Goal: Transaction & Acquisition: Purchase product/service

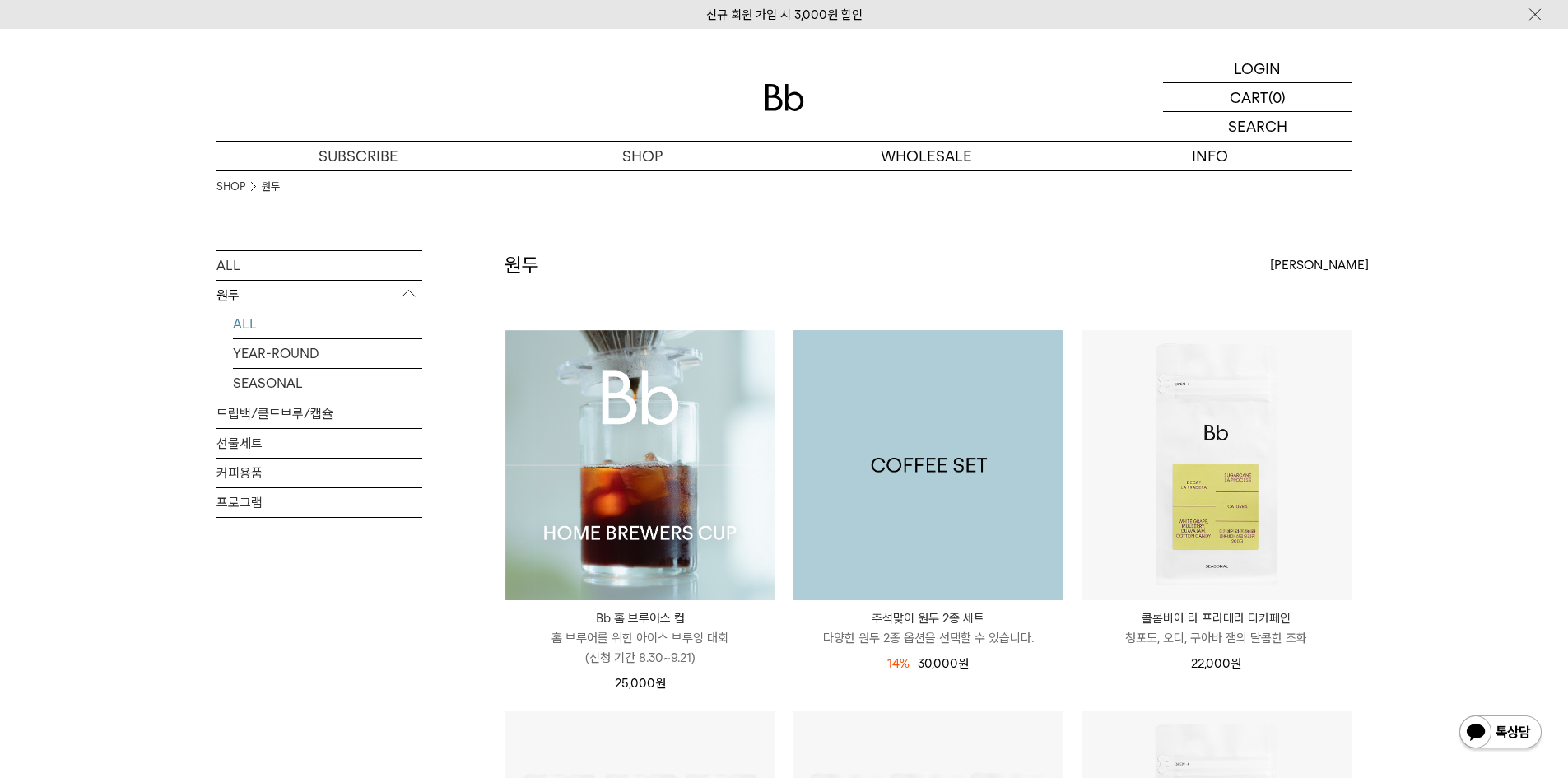
click at [971, 542] on img at bounding box center [928, 465] width 270 height 270
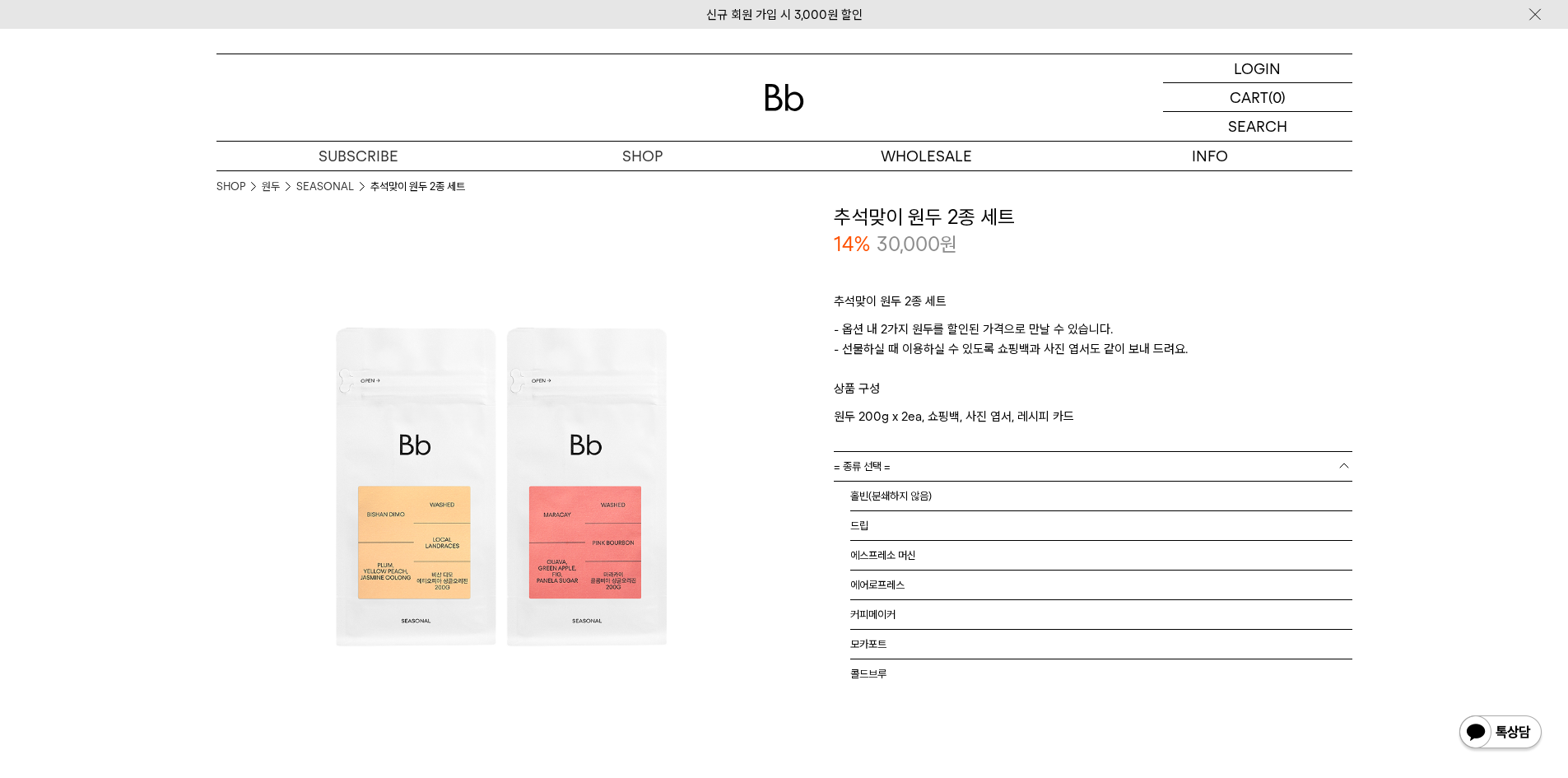
click at [973, 473] on link "= 종류 선택 =" at bounding box center [1092, 466] width 518 height 29
click at [962, 495] on li "홀빈(분쇄하지 않음)" at bounding box center [1102, 496] width 502 height 29
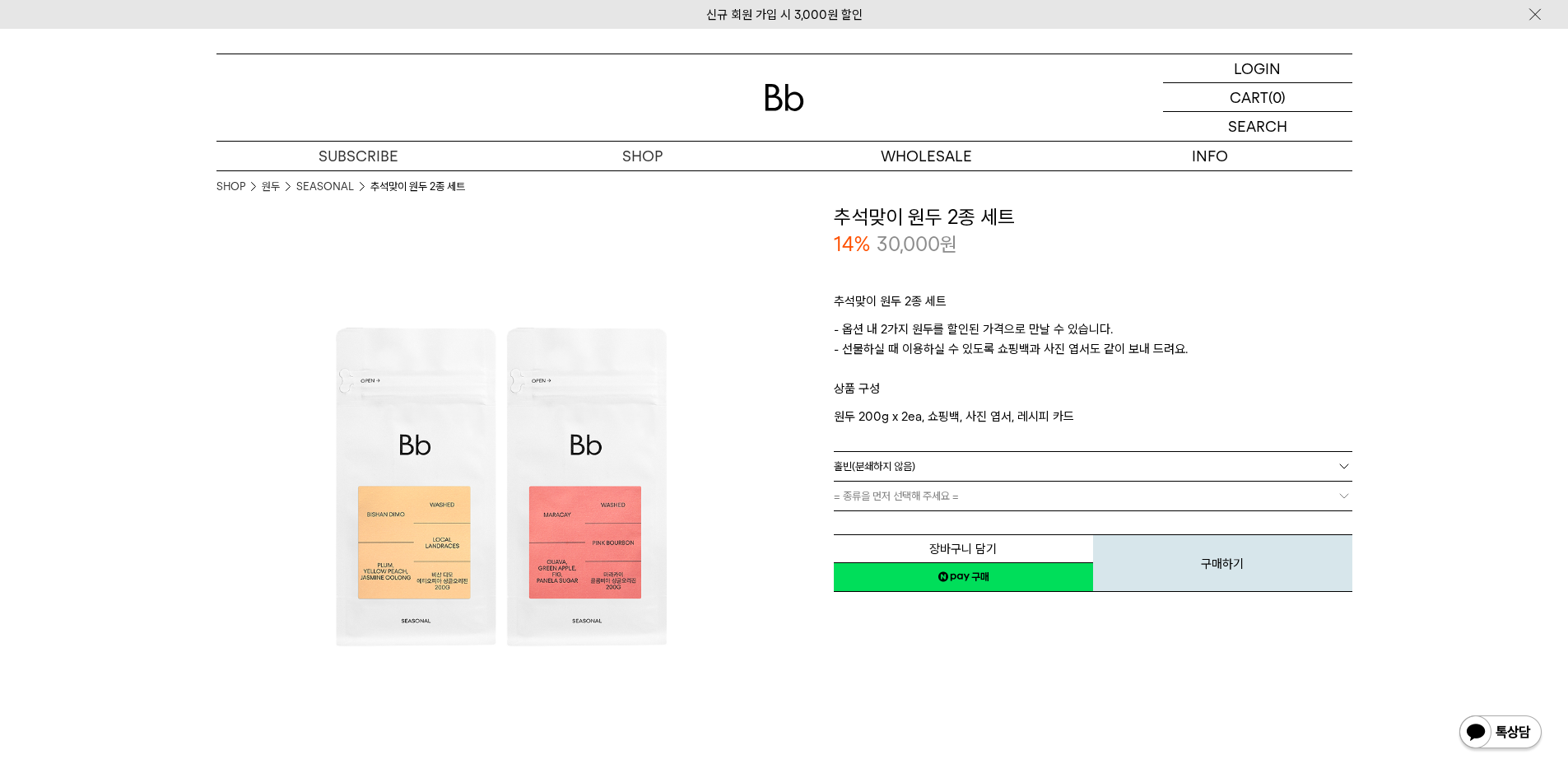
click at [962, 495] on link "= 종류을 먼저 선택해 주세요 =" at bounding box center [1092, 496] width 518 height 29
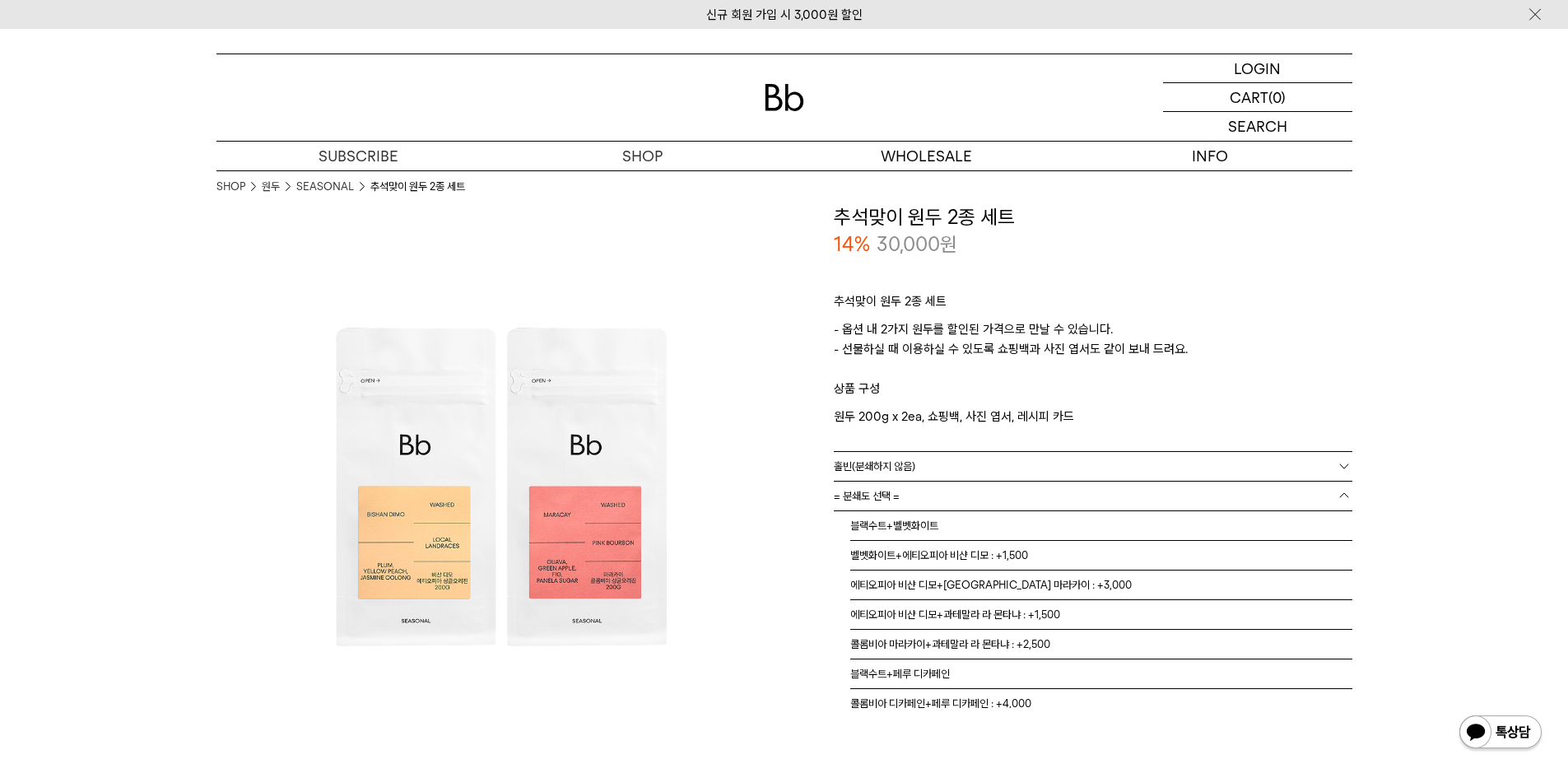
click at [962, 495] on link "= 분쇄도 선택 =" at bounding box center [1092, 496] width 518 height 29
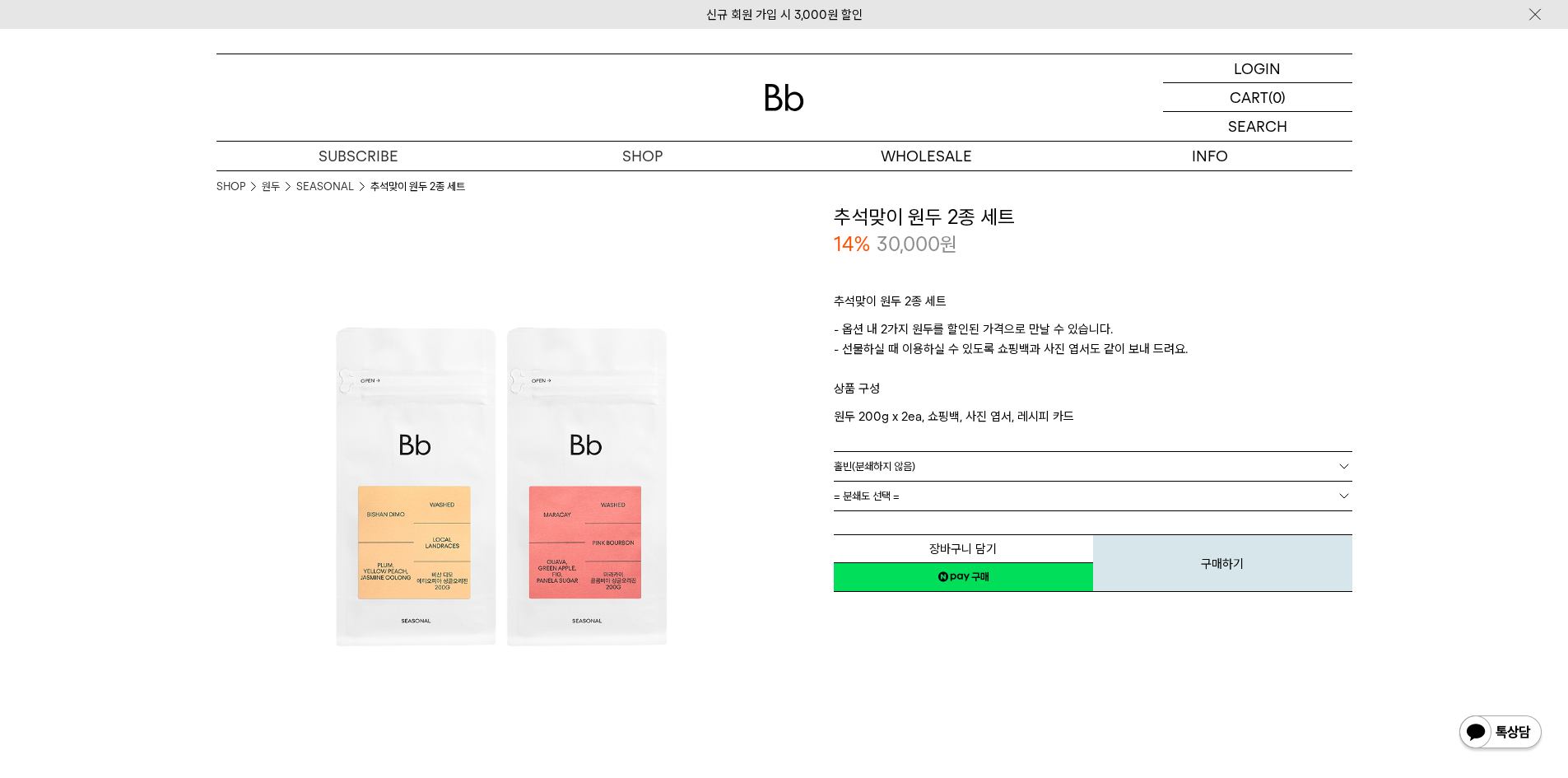
click at [962, 495] on link "= 분쇄도 선택 =" at bounding box center [1092, 496] width 518 height 29
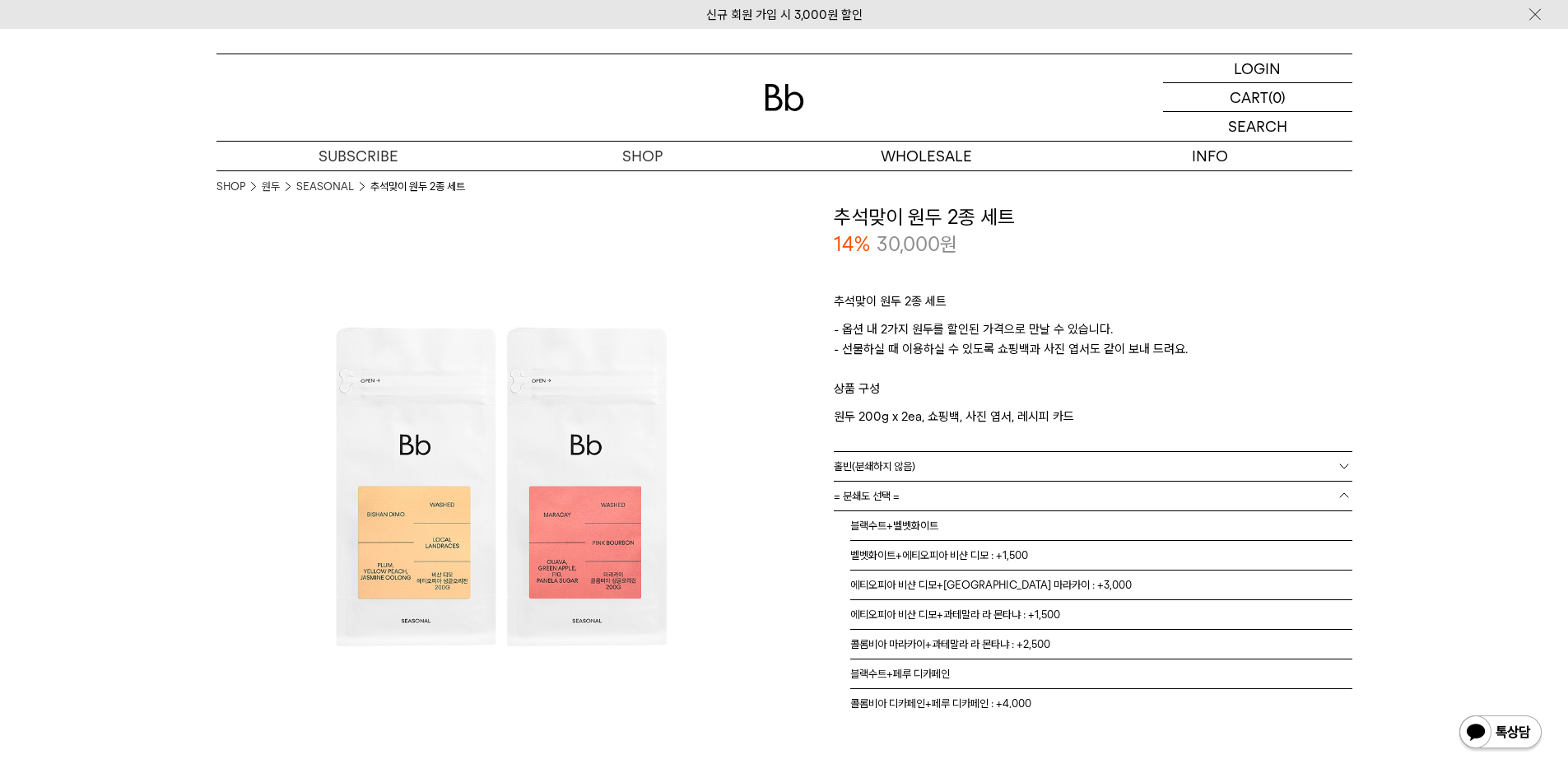
click at [1334, 387] on p "상품 구성" at bounding box center [1092, 392] width 518 height 28
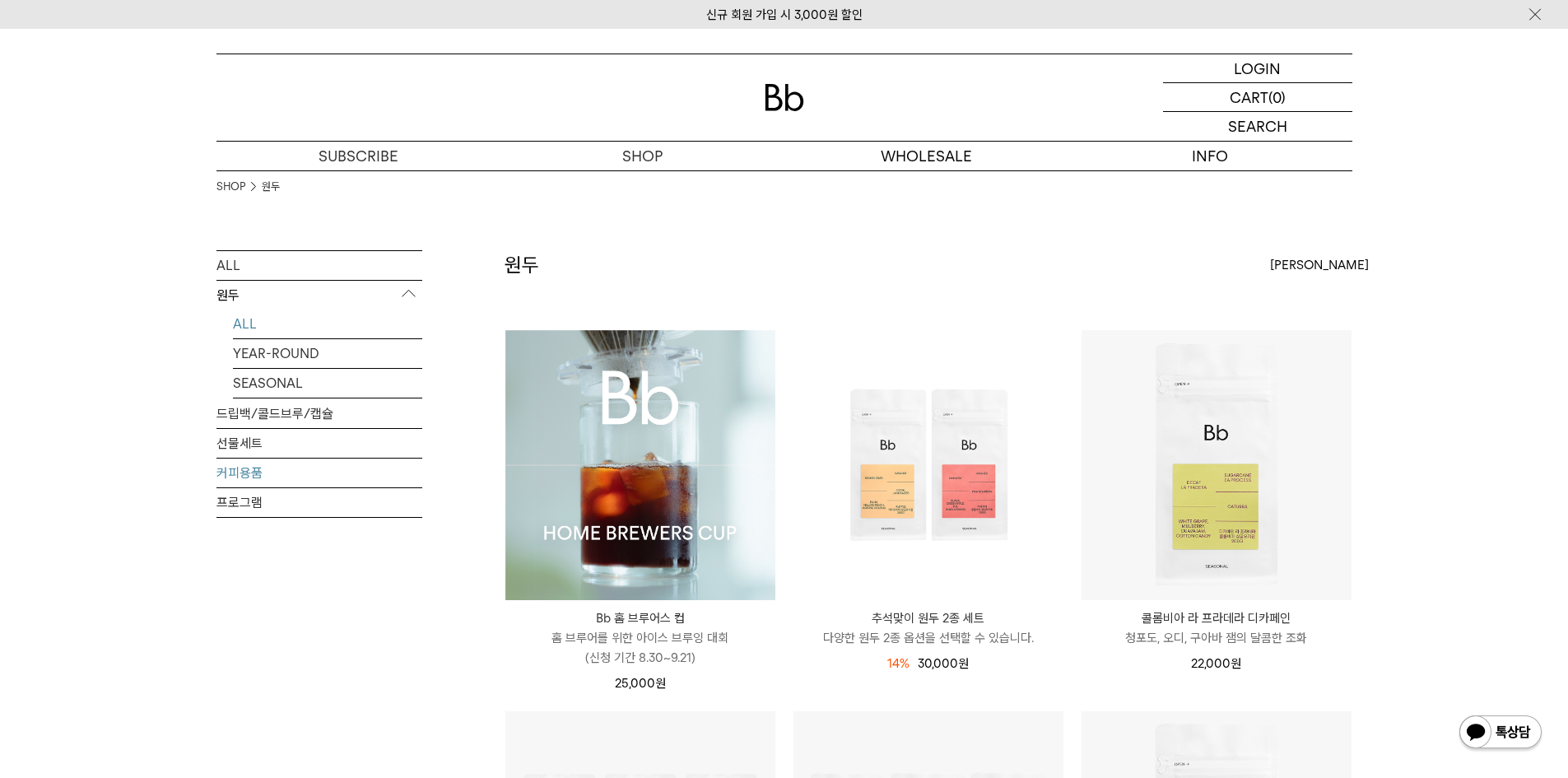
click at [239, 476] on link "커피용품" at bounding box center [319, 473] width 206 height 29
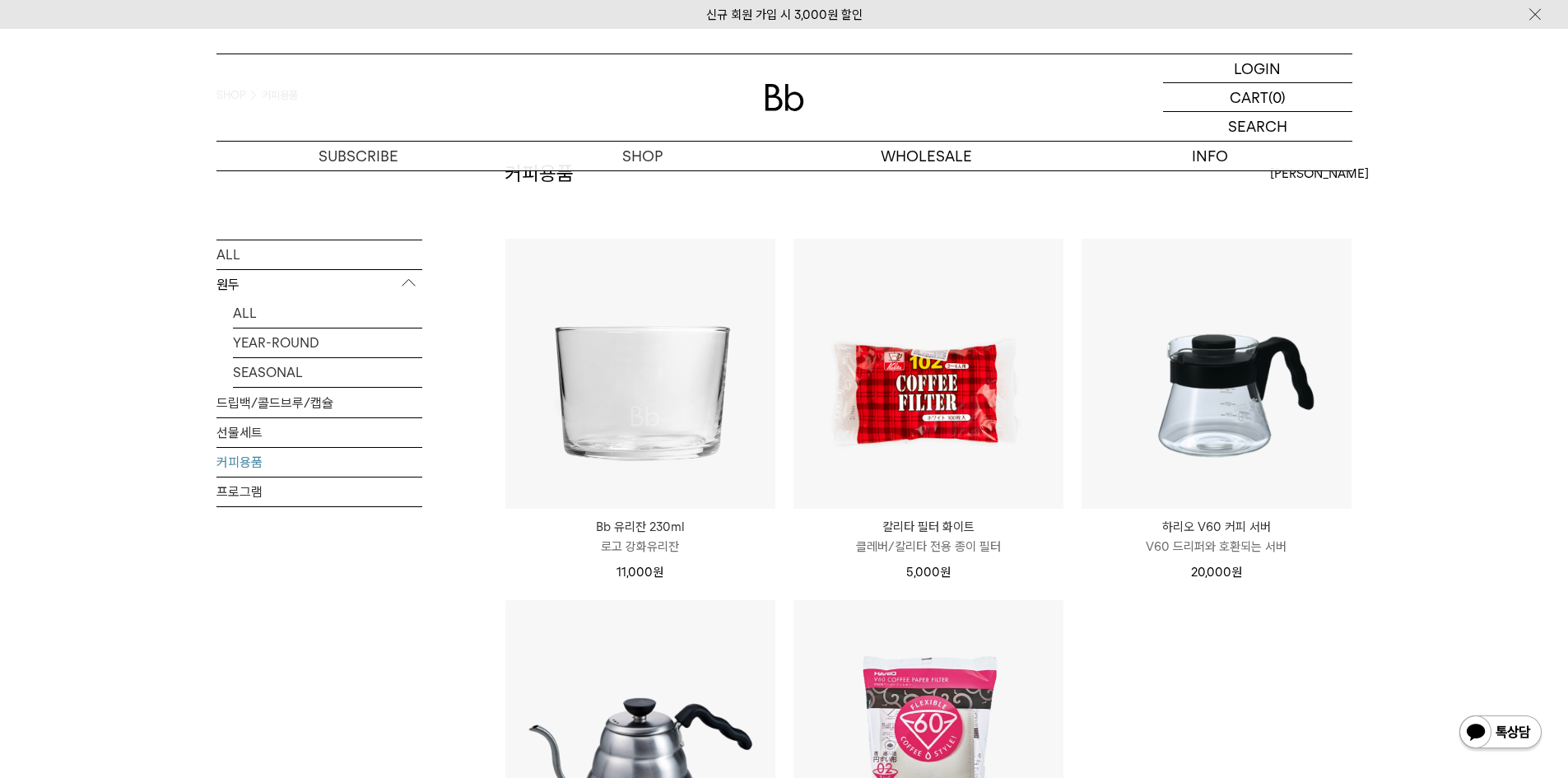
scroll to position [82, 0]
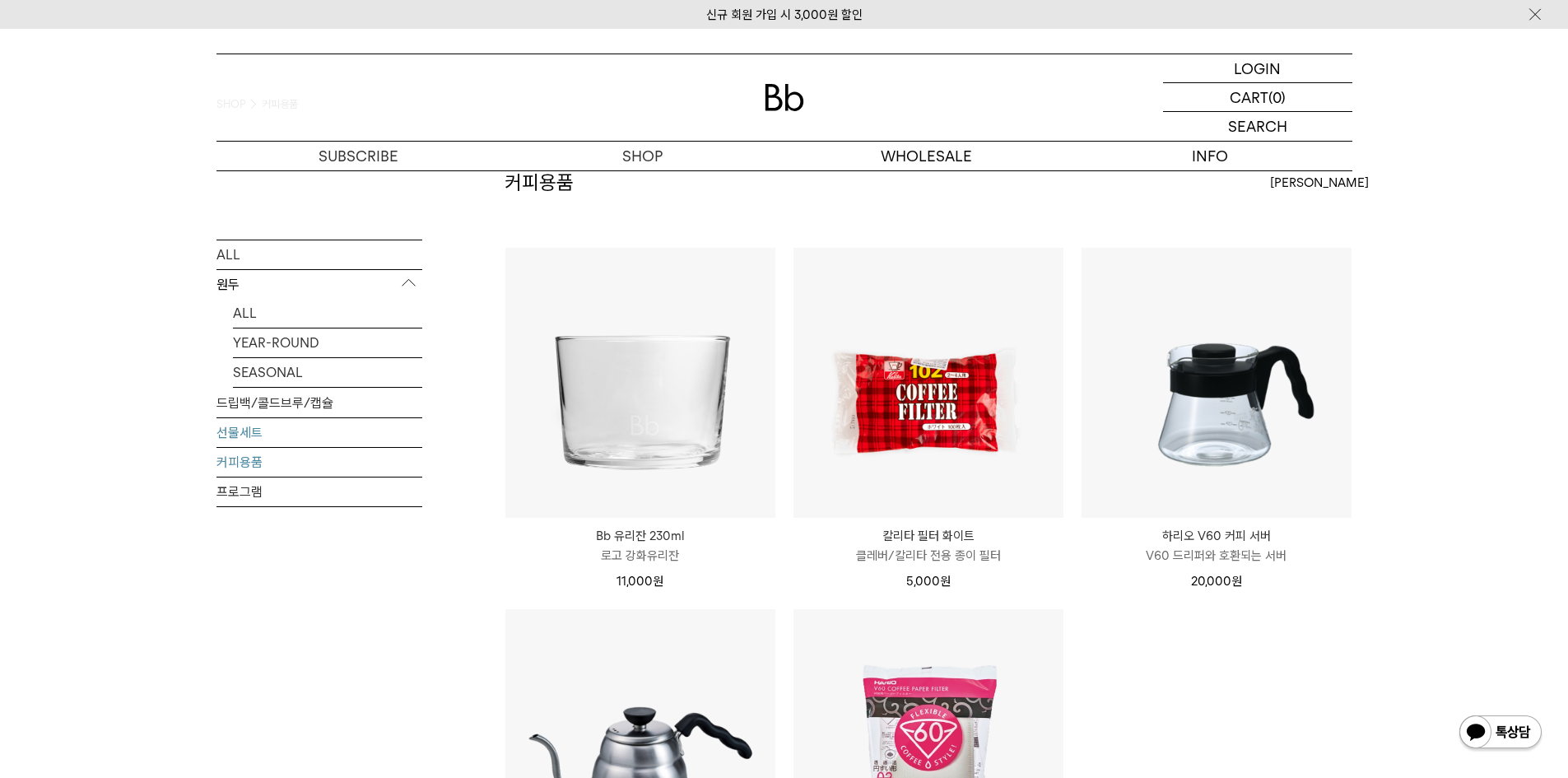
click at [241, 433] on link "선물세트" at bounding box center [319, 432] width 206 height 29
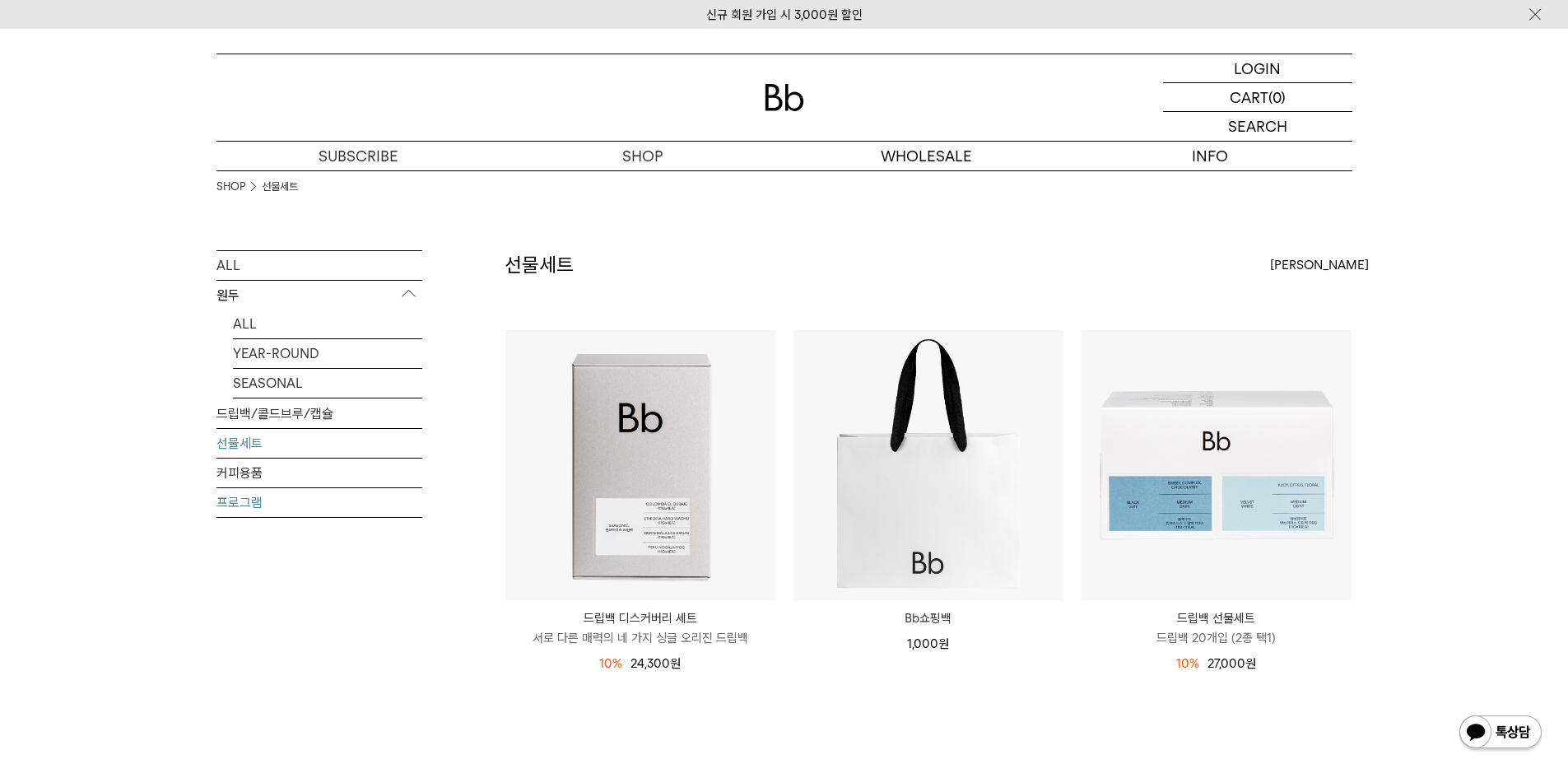
click at [231, 502] on link "프로그램" at bounding box center [319, 502] width 206 height 29
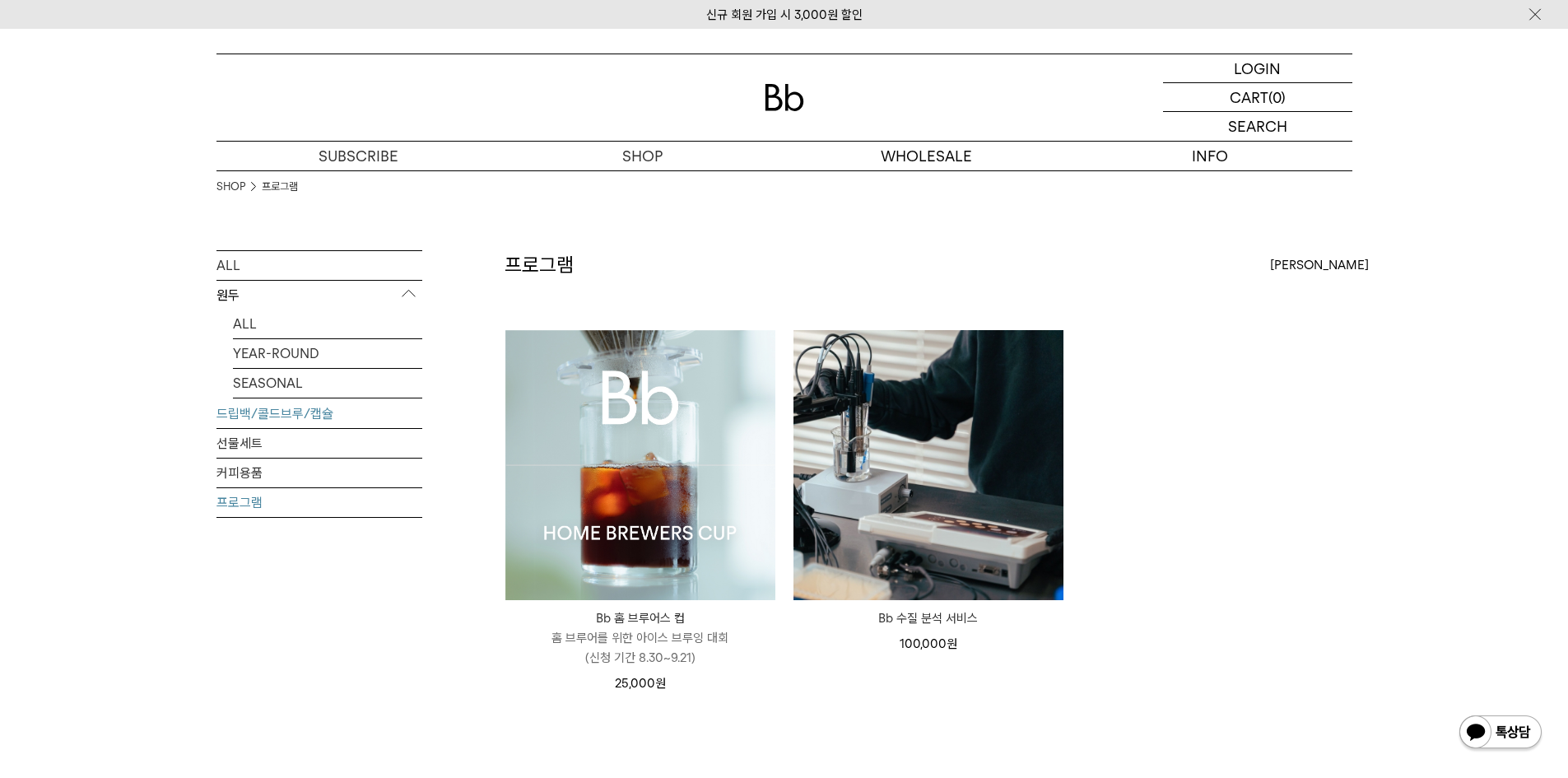
click at [266, 416] on link "드립백/콜드브루/캡슐" at bounding box center [319, 413] width 206 height 29
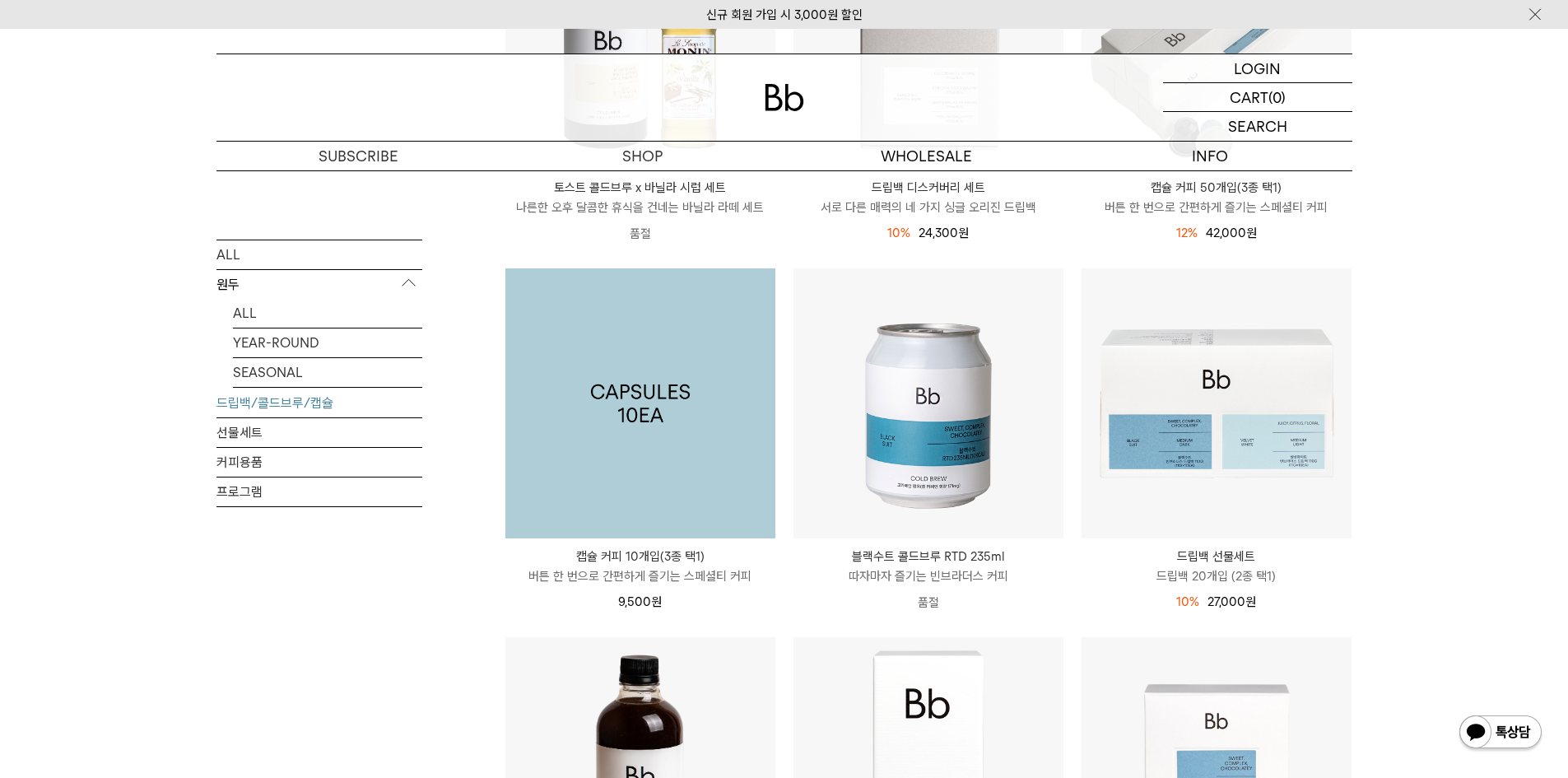
scroll to position [576, 0]
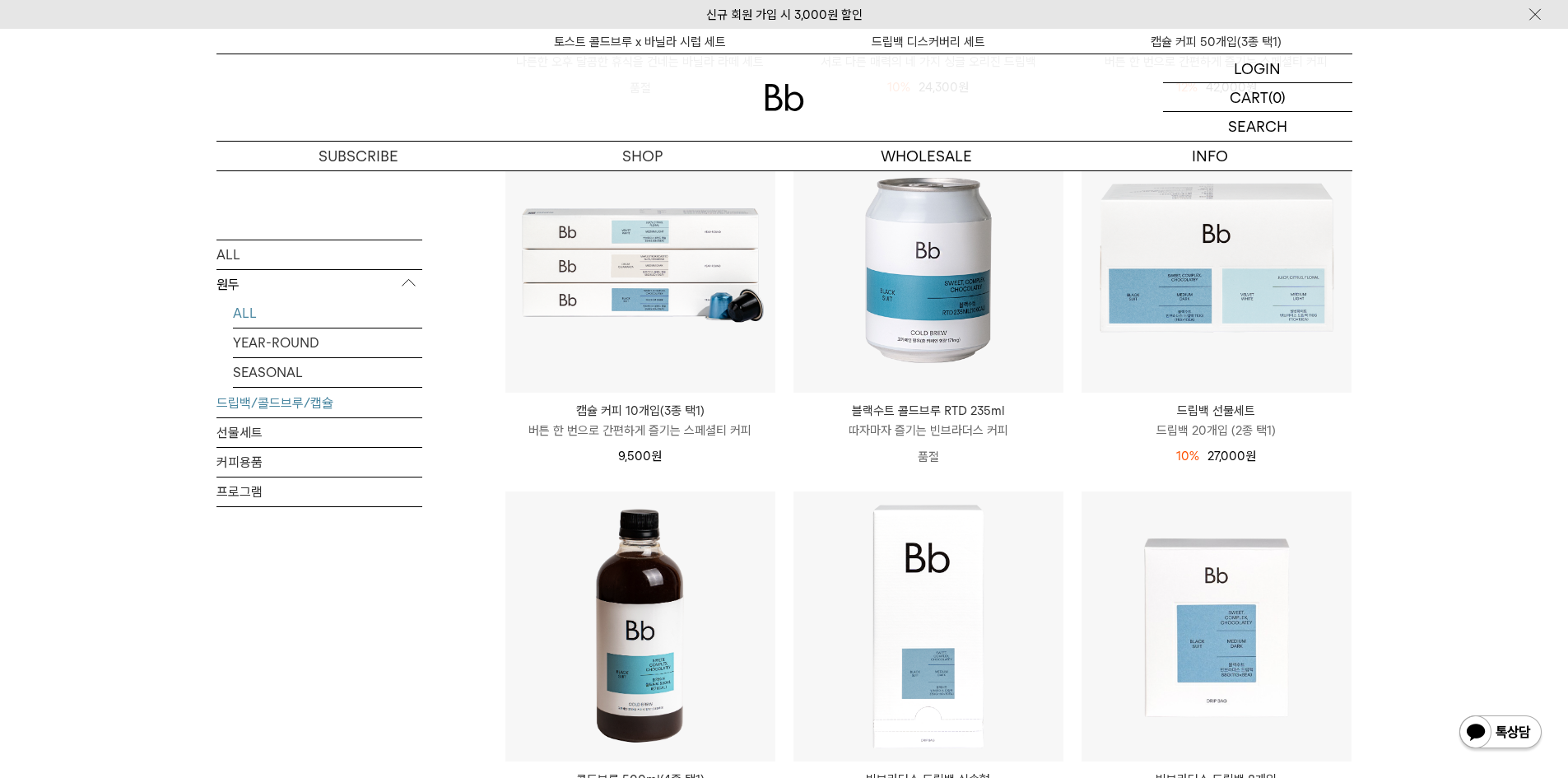
click at [307, 308] on link "ALL" at bounding box center [327, 313] width 189 height 29
